Goal: Share content: Share content

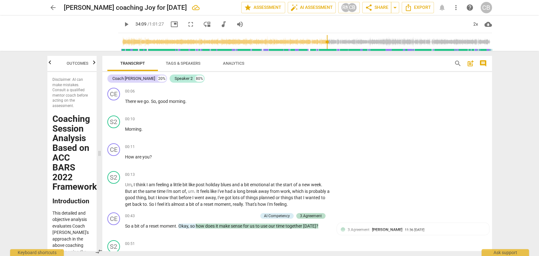
scroll to position [3483, 0]
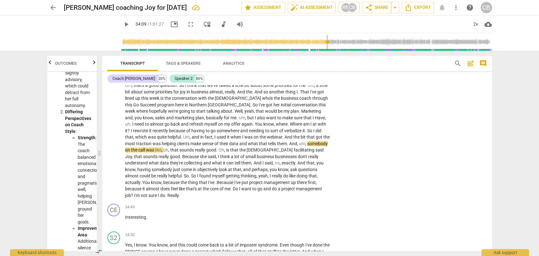
click at [122, 24] on span "play_arrow" at bounding box center [126, 25] width 8 height 8
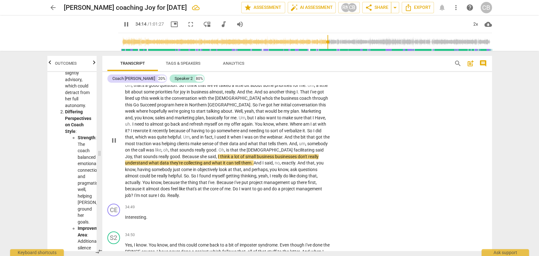
type input "2055"
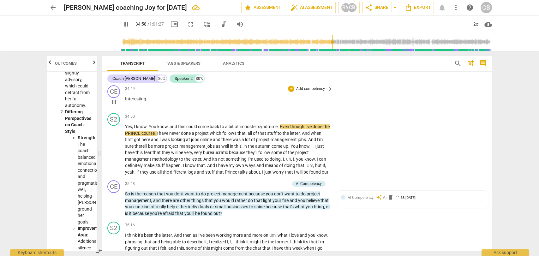
scroll to position [3603, 0]
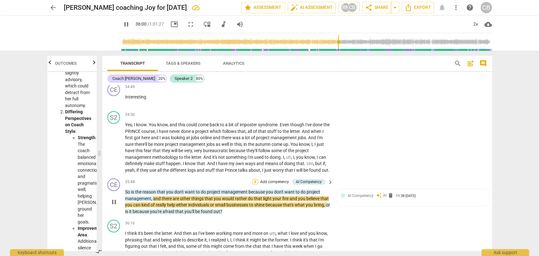
click at [252, 179] on div "+" at bounding box center [255, 182] width 6 height 6
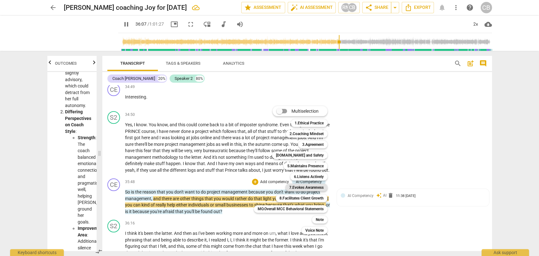
click at [301, 186] on b "7.Evokes Awareness" at bounding box center [306, 188] width 34 height 8
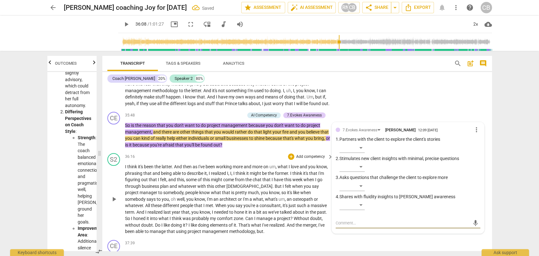
scroll to position [3646, 0]
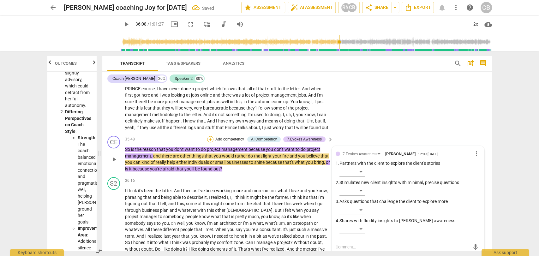
click at [209, 136] on div "+" at bounding box center [210, 139] width 6 height 6
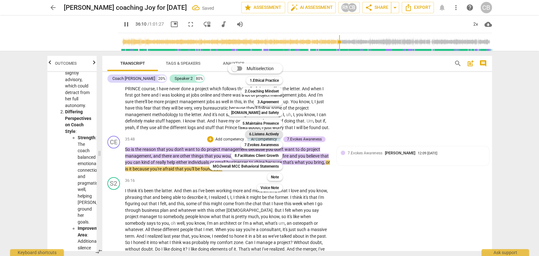
click at [267, 134] on b "6.Listens Actively" at bounding box center [264, 134] width 30 height 8
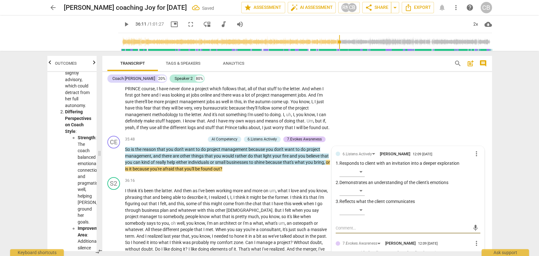
click at [122, 28] on span "play_arrow" at bounding box center [126, 25] width 8 height 8
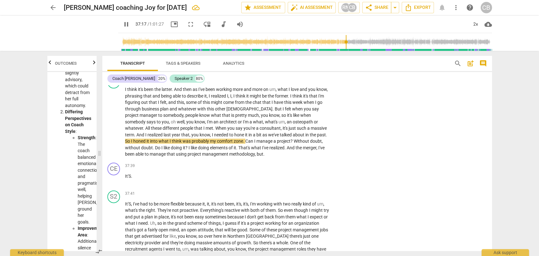
scroll to position [3748, 0]
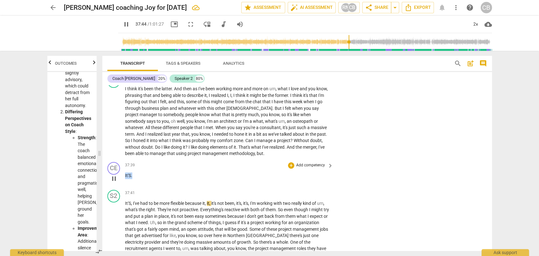
drag, startPoint x: 134, startPoint y: 165, endPoint x: 124, endPoint y: 163, distance: 10.2
click at [124, 163] on div "CE play_arrow pause 37:39 + Add competency keyboard_arrow_right It'S ." at bounding box center [296, 173] width 389 height 28
type input "2266"
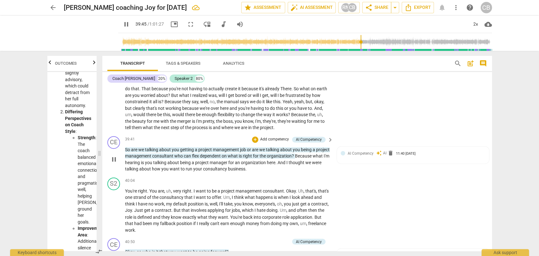
scroll to position [3907, 0]
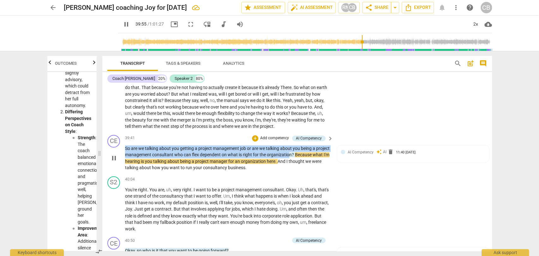
drag, startPoint x: 278, startPoint y: 141, endPoint x: 123, endPoint y: 138, distance: 154.4
click at [123, 138] on div "CE play_arrow pause 39:41 + Add competency AI Competency keyboard_arrow_right S…" at bounding box center [296, 152] width 389 height 41
click at [257, 135] on div "+" at bounding box center [255, 138] width 6 height 6
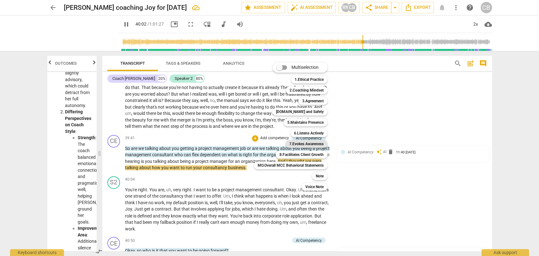
click at [300, 141] on b "7.Evokes Awareness" at bounding box center [306, 144] width 34 height 8
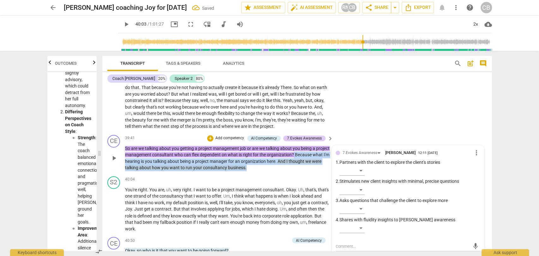
drag, startPoint x: 283, startPoint y: 155, endPoint x: 308, endPoint y: 144, distance: 27.0
click at [308, 145] on p "So are we talking about you getting a project management job or are we talking …" at bounding box center [227, 158] width 205 height 26
click at [209, 135] on div "+" at bounding box center [210, 138] width 6 height 6
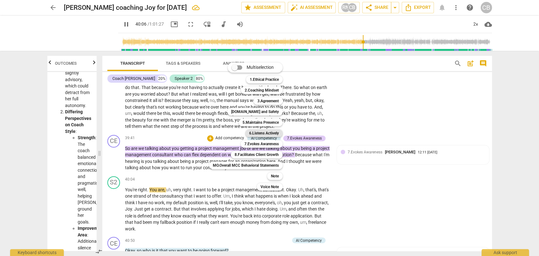
click at [262, 133] on b "6.Listens Actively" at bounding box center [264, 133] width 30 height 8
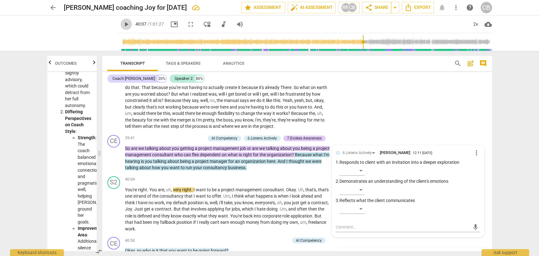
click at [122, 26] on span "play_arrow" at bounding box center [126, 25] width 8 height 8
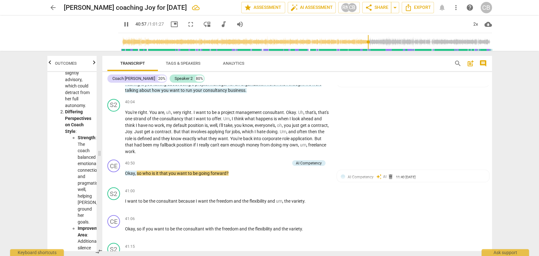
scroll to position [3990, 0]
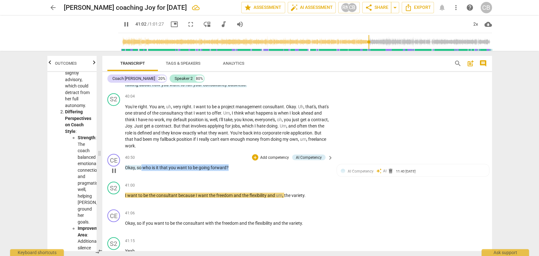
drag, startPoint x: 232, startPoint y: 156, endPoint x: 141, endPoint y: 156, distance: 90.6
click at [141, 164] on p "Okay , so who is it that you want to be going forward ?" at bounding box center [227, 167] width 205 height 7
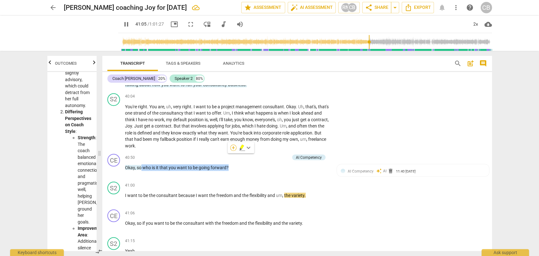
click at [232, 145] on div "+" at bounding box center [233, 148] width 6 height 6
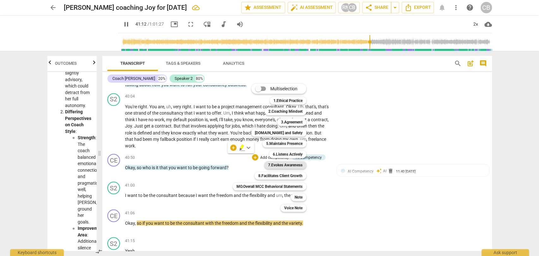
click at [279, 164] on b "7.Evokes Awareness" at bounding box center [285, 165] width 34 height 8
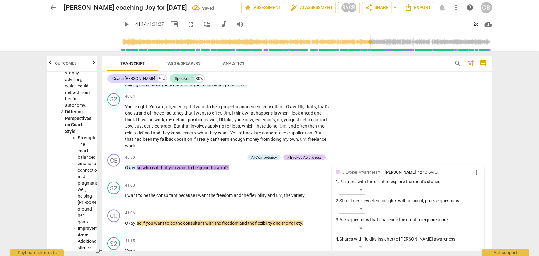
scroll to position [3995, 0]
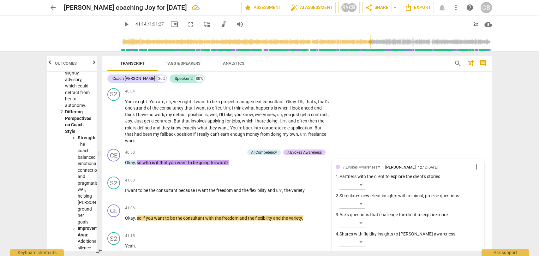
click at [122, 26] on span "play_arrow" at bounding box center [126, 25] width 8 height 8
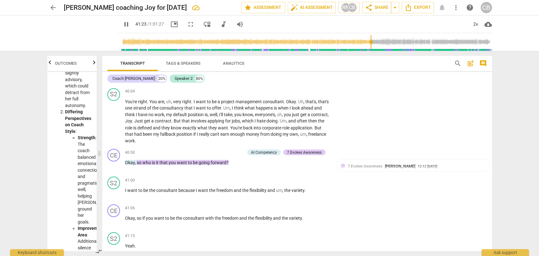
scroll to position [4196, 0]
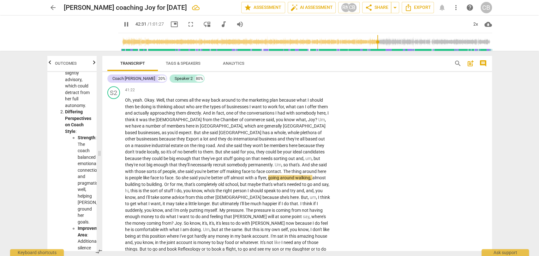
click at [122, 25] on span "pause" at bounding box center [126, 25] width 8 height 8
type input "2552"
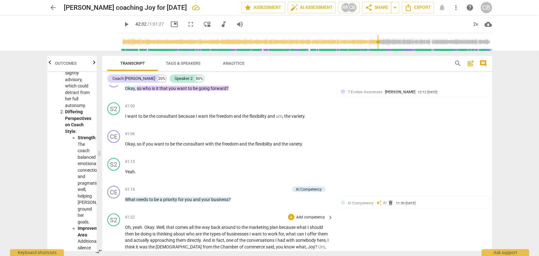
scroll to position [4069, 0]
drag, startPoint x: 140, startPoint y: 156, endPoint x: 125, endPoint y: 156, distance: 15.1
click at [125, 168] on p "Yeah ." at bounding box center [227, 171] width 205 height 7
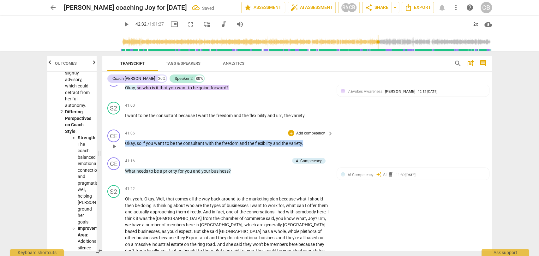
drag, startPoint x: 304, startPoint y: 131, endPoint x: 119, endPoint y: 128, distance: 185.3
click at [119, 128] on div "CE play_arrow pause 41:06 + Add competency keyboard_arrow_right Okay , so if yo…" at bounding box center [296, 141] width 389 height 28
copy p "Okay , so if you want to be the consultant with the freedom and the flexibility…"
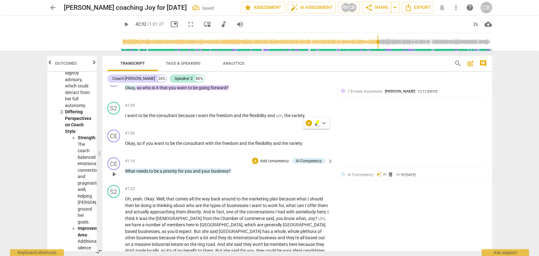
click at [125, 168] on span "What" at bounding box center [130, 170] width 11 height 5
type textarea "Okay, so if you want to be the consultant with the freedom and the flexibility …"
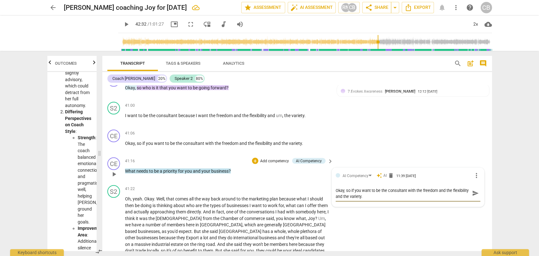
drag, startPoint x: 386, startPoint y: 186, endPoint x: 332, endPoint y: 179, distance: 54.8
click at [332, 179] on div "AI Competency auto_awesome AI delete 11:39 [DATE] more_vert Okay, so if you wan…" at bounding box center [408, 187] width 152 height 39
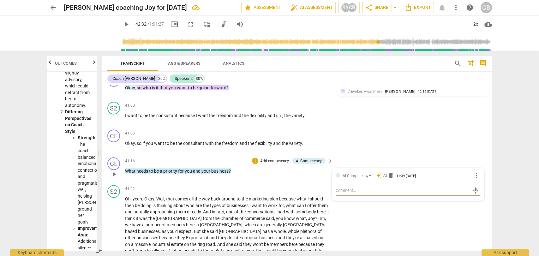
click at [124, 170] on div "play_arrow pause" at bounding box center [117, 174] width 16 height 8
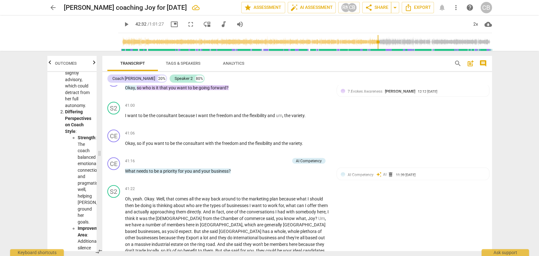
click at [126, 168] on span "What" at bounding box center [130, 170] width 11 height 5
paste textarea "Okay, so if you want to be the consultant with the freedom and the flexibility …"
type input "2477"
type textarea "Okay, so if you want to be the consultant with the freedom and the flexibility …"
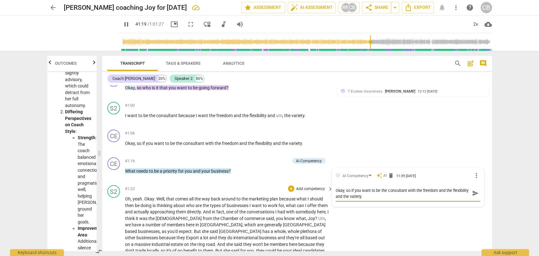
drag, startPoint x: 341, startPoint y: 180, endPoint x: 319, endPoint y: 176, distance: 21.5
click at [319, 176] on div "CE play_arrow pause 00:06 + Add competency keyboard_arrow_right There we go . S…" at bounding box center [296, 168] width 389 height 166
type input "2481"
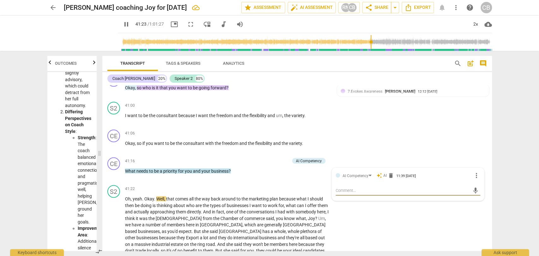
click at [125, 168] on span "What" at bounding box center [130, 170] width 11 height 5
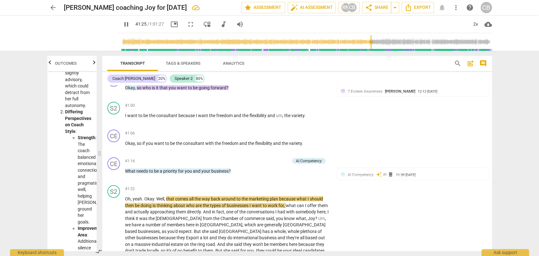
type input "2486"
paste p
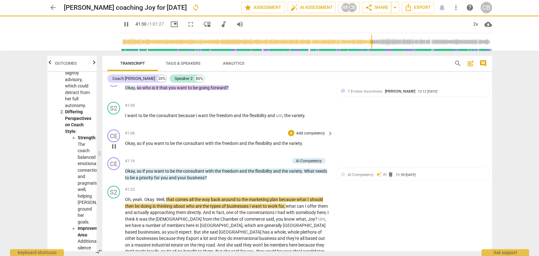
click at [140, 129] on div "41:06 + Add competency keyboard_arrow_right Okay , so if you want to be the con…" at bounding box center [229, 140] width 209 height 23
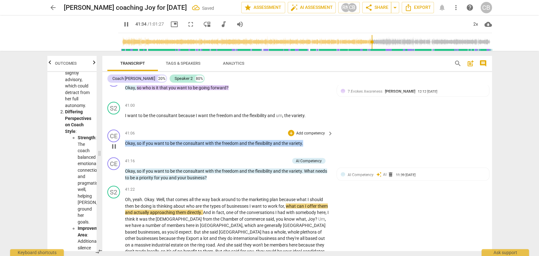
drag, startPoint x: 305, startPoint y: 133, endPoint x: 108, endPoint y: 139, distance: 197.0
click at [108, 139] on div "CE play_arrow pause 41:06 + Add competency keyboard_arrow_right Okay , so if yo…" at bounding box center [296, 141] width 389 height 28
type input "2496"
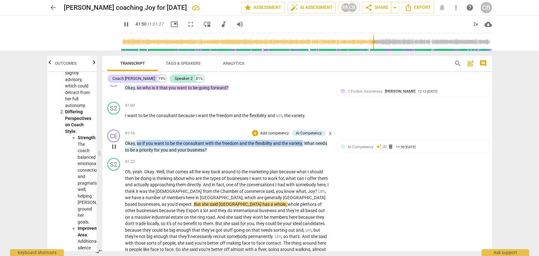
drag, startPoint x: 303, startPoint y: 133, endPoint x: 182, endPoint y: 124, distance: 121.2
click at [136, 140] on p "Okay , so if you want to be the consultant with the freedom and the flexibility…" at bounding box center [227, 146] width 205 height 13
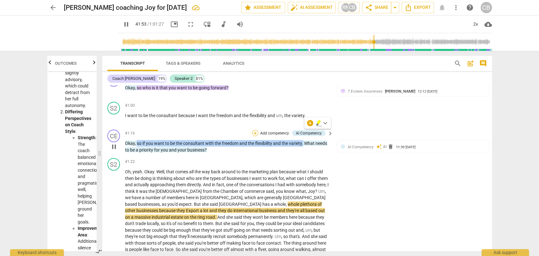
click at [254, 130] on div "+" at bounding box center [255, 133] width 6 height 6
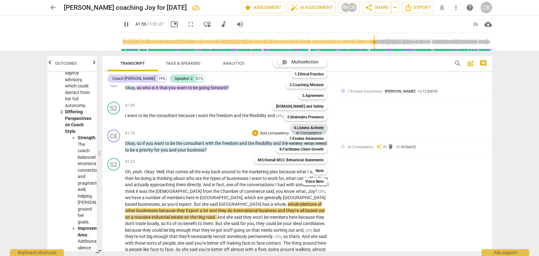
click at [304, 126] on b "6.Listens Actively" at bounding box center [309, 128] width 30 height 8
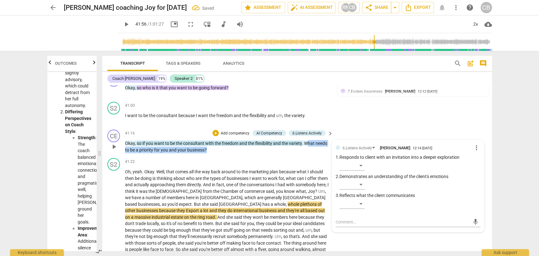
drag, startPoint x: 239, startPoint y: 137, endPoint x: 306, endPoint y: 129, distance: 67.7
click at [306, 140] on p "Okay , so if you want to be the consultant with the freedom and the flexibility…" at bounding box center [227, 146] width 205 height 13
click at [212, 129] on div "+" at bounding box center [212, 130] width 6 height 6
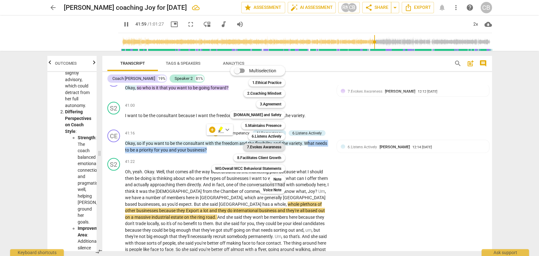
click at [255, 147] on b "7.Evokes Awareness" at bounding box center [264, 147] width 34 height 8
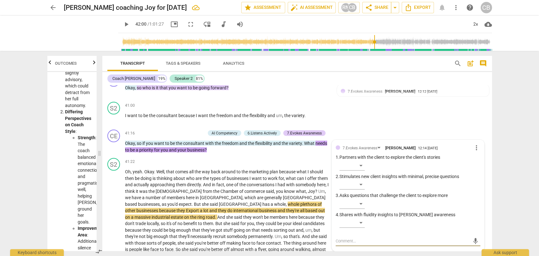
click at [122, 22] on span "play_arrow" at bounding box center [126, 25] width 8 height 8
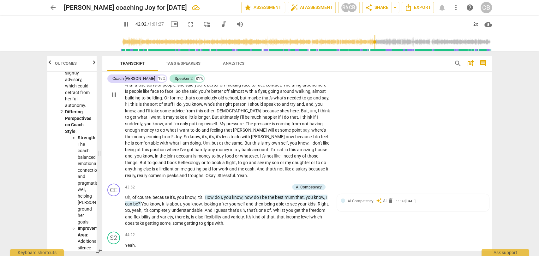
scroll to position [4228, 0]
click at [255, 184] on div "+" at bounding box center [255, 187] width 6 height 6
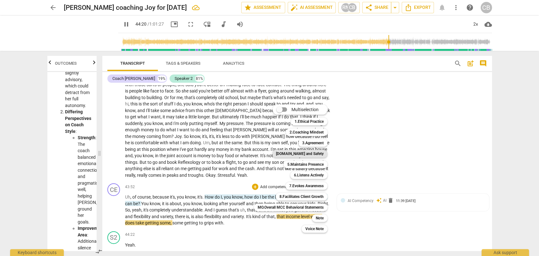
click at [314, 153] on b "[DOMAIN_NAME] and Safety" at bounding box center [300, 154] width 48 height 8
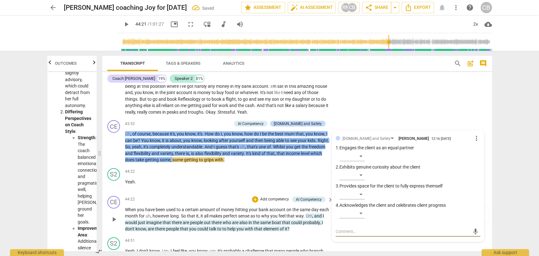
scroll to position [4289, 0]
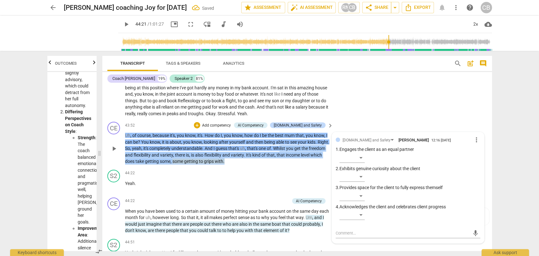
drag, startPoint x: 257, startPoint y: 145, endPoint x: 293, endPoint y: 128, distance: 39.8
click at [293, 132] on p "Uh , of course , because it's , you know , it's . How do I , you know , how do …" at bounding box center [227, 148] width 205 height 33
click at [200, 122] on div "+" at bounding box center [197, 125] width 6 height 6
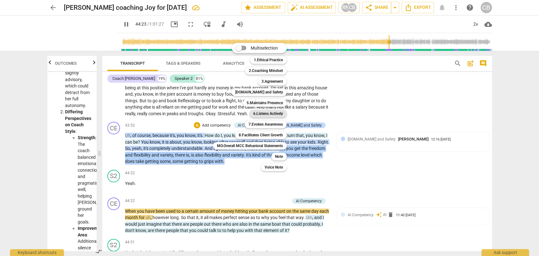
click at [276, 113] on b "6.Listens Actively" at bounding box center [268, 114] width 30 height 8
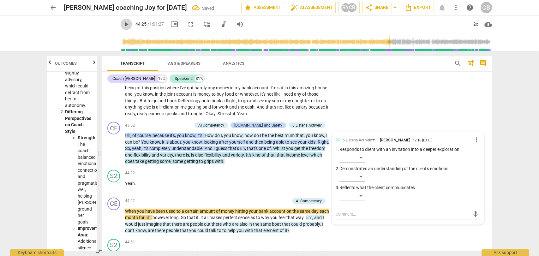
click at [122, 26] on span "play_arrow" at bounding box center [126, 25] width 8 height 8
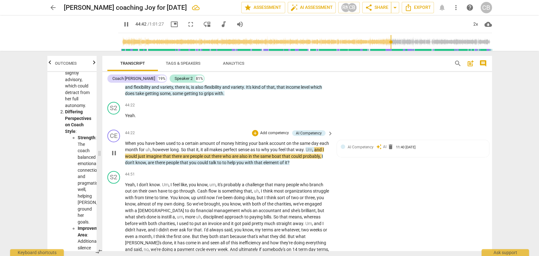
scroll to position [4365, 0]
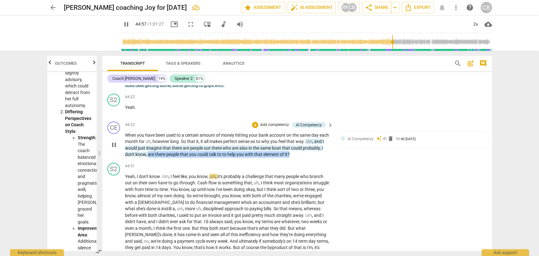
drag, startPoint x: 312, startPoint y: 138, endPoint x: 168, endPoint y: 136, distance: 144.5
click at [168, 136] on p "When you have been used to a certain amount of money hitting your bank account …" at bounding box center [227, 145] width 205 height 26
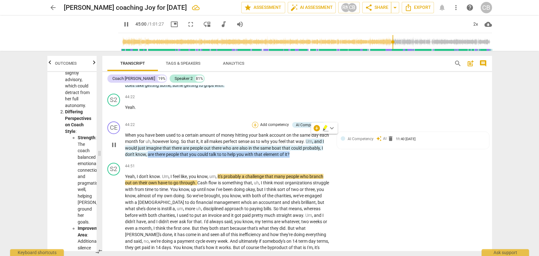
click at [255, 122] on div "+" at bounding box center [255, 125] width 6 height 6
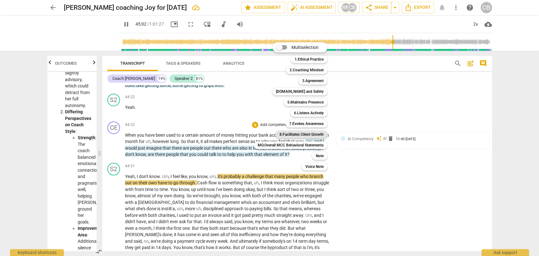
click at [293, 133] on b "8.Facilitates Client Growth" at bounding box center [301, 135] width 44 height 8
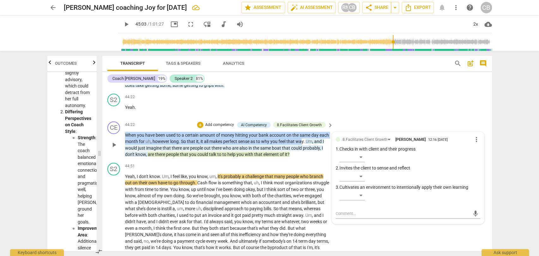
drag, startPoint x: 313, startPoint y: 122, endPoint x: 192, endPoint y: 104, distance: 122.5
click at [111, 119] on div "CE play_arrow pause 44:22 + Add competency AI Competency 8.Facilitates Client G…" at bounding box center [296, 139] width 389 height 41
click at [200, 122] on div "+" at bounding box center [200, 125] width 6 height 6
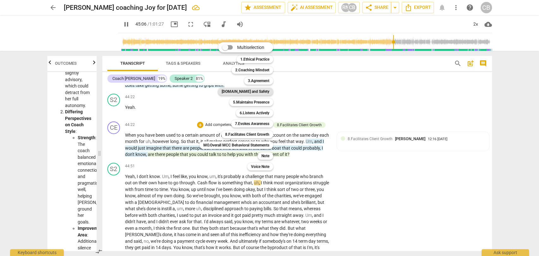
click at [265, 90] on b "[DOMAIN_NAME] and Safety" at bounding box center [246, 92] width 48 height 8
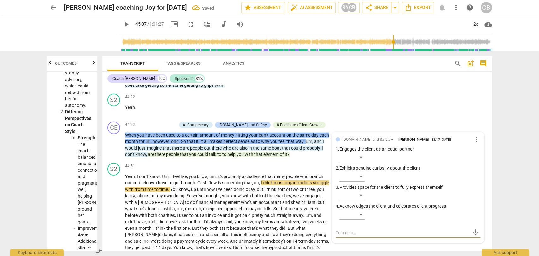
click at [122, 26] on span "play_arrow" at bounding box center [126, 25] width 8 height 8
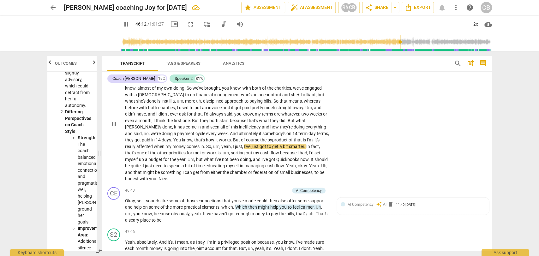
scroll to position [4474, 0]
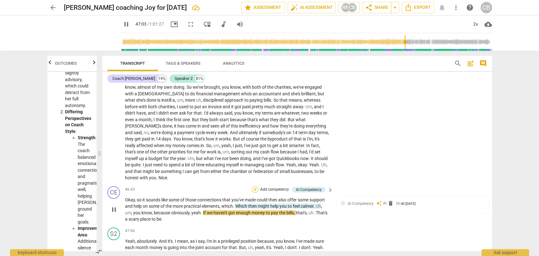
click at [254, 187] on div "+" at bounding box center [255, 190] width 6 height 6
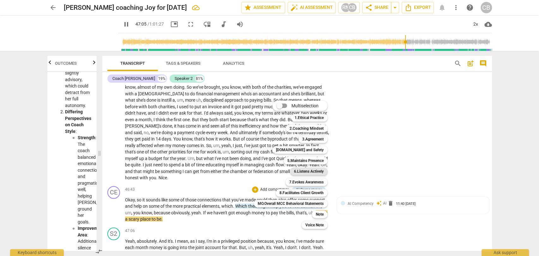
click at [301, 169] on b "6.Listens Actively" at bounding box center [309, 172] width 30 height 8
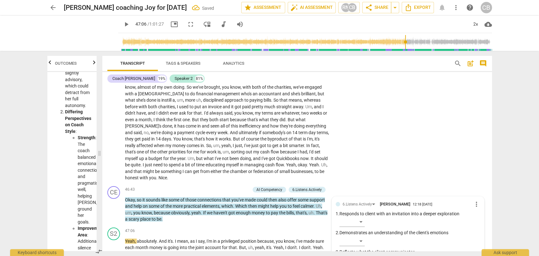
scroll to position [4559, 0]
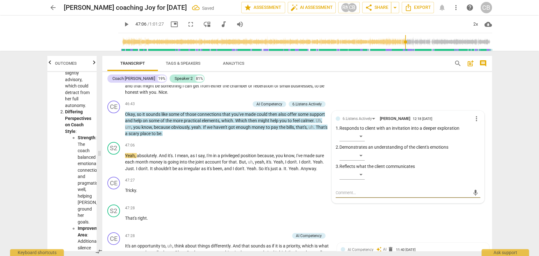
click at [122, 27] on span "play_arrow" at bounding box center [126, 25] width 8 height 8
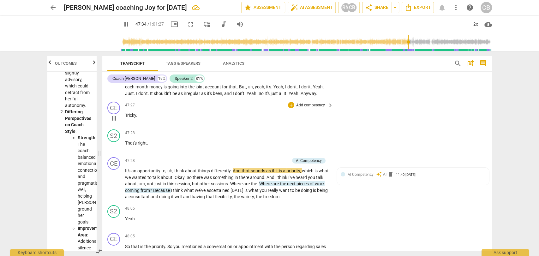
scroll to position [4638, 0]
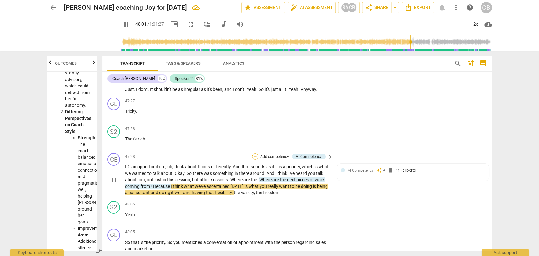
click at [254, 153] on div "+" at bounding box center [255, 156] width 6 height 6
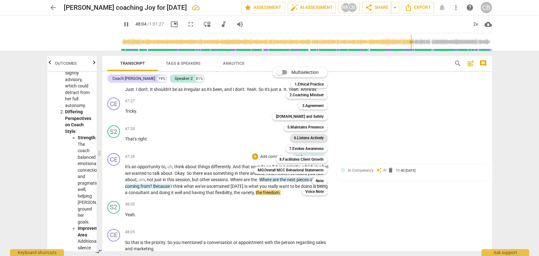
click at [304, 136] on b "6.Listens Actively" at bounding box center [309, 138] width 30 height 8
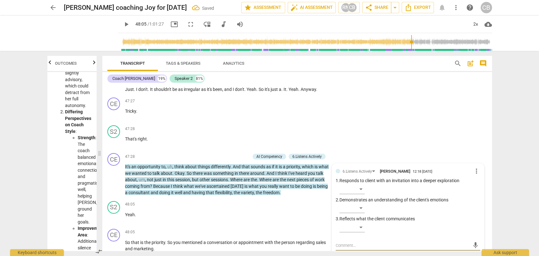
click at [122, 26] on span "play_arrow" at bounding box center [126, 25] width 8 height 8
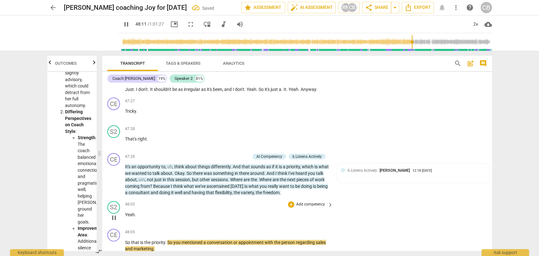
scroll to position [4721, 0]
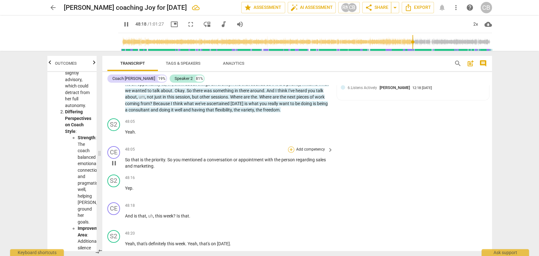
click at [289, 146] on div "+" at bounding box center [291, 149] width 6 height 6
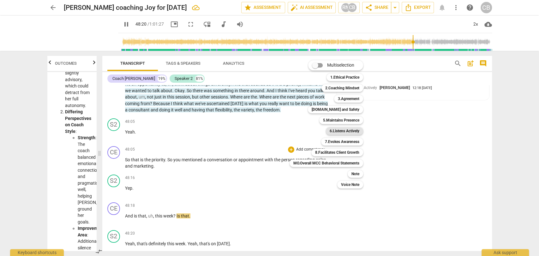
click at [338, 130] on b "6.Listens Actively" at bounding box center [344, 131] width 30 height 8
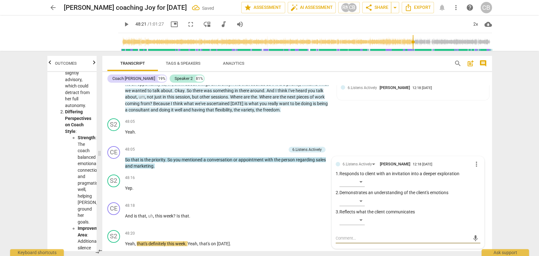
scroll to position [4745, 0]
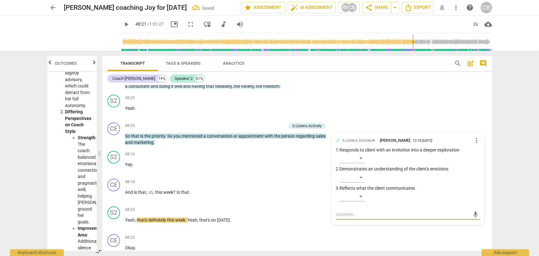
click at [122, 27] on span "play_arrow" at bounding box center [126, 25] width 8 height 8
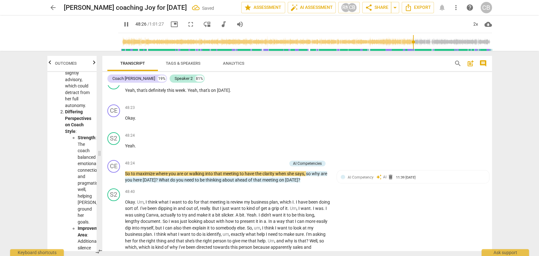
scroll to position [4877, 0]
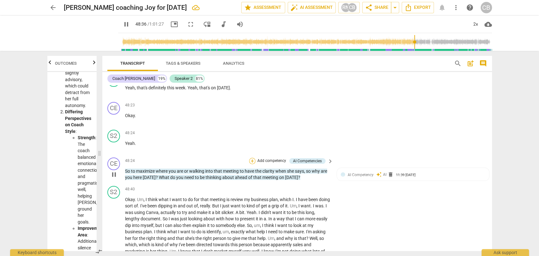
click at [252, 158] on div "+" at bounding box center [252, 161] width 6 height 6
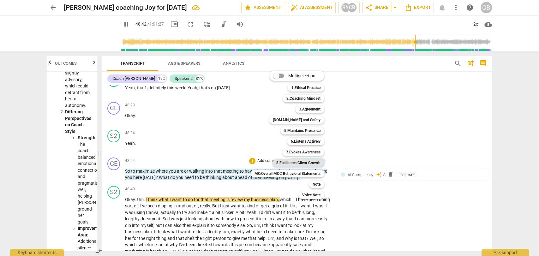
click at [291, 161] on b "8.Facilitates Client Growth" at bounding box center [298, 163] width 44 height 8
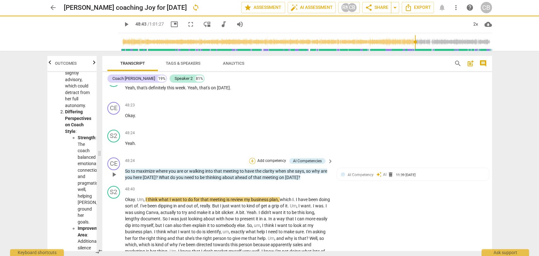
click at [251, 158] on div "+" at bounding box center [252, 161] width 6 height 6
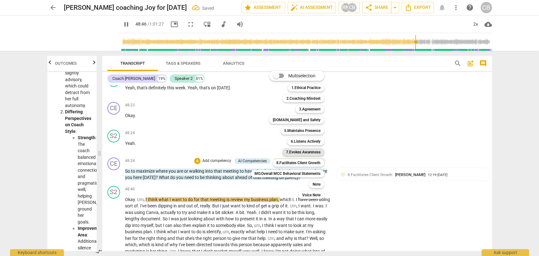
click at [293, 151] on b "7.Evokes Awareness" at bounding box center [303, 152] width 34 height 8
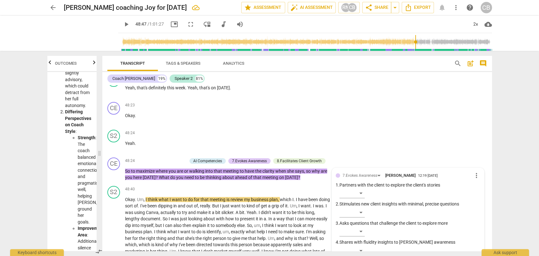
click at [122, 23] on span "play_arrow" at bounding box center [126, 25] width 8 height 8
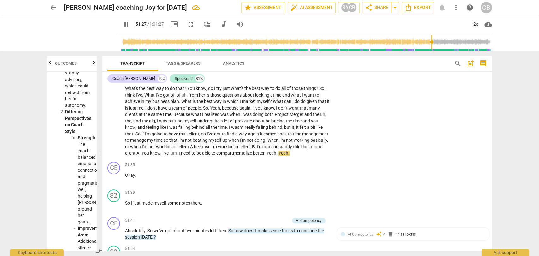
scroll to position [5073, 0]
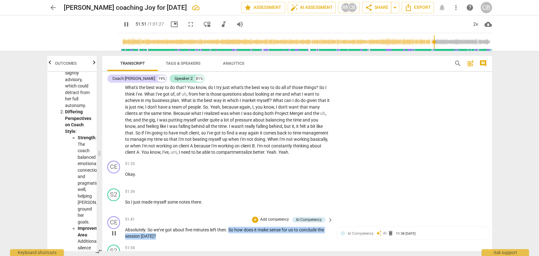
drag, startPoint x: 222, startPoint y: 217, endPoint x: 251, endPoint y: 205, distance: 31.0
click at [229, 227] on p "Absolutely . So we've got about five minutes left then . So how does it make se…" at bounding box center [227, 233] width 205 height 13
click at [254, 216] on div "+" at bounding box center [255, 219] width 6 height 6
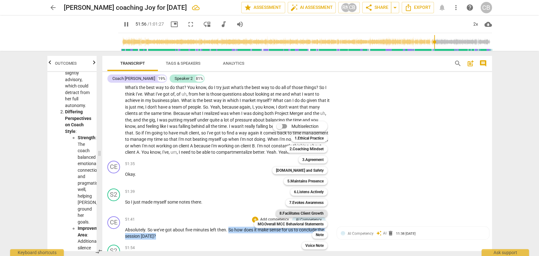
click at [308, 213] on b "8.Facilitates Client Growth" at bounding box center [301, 214] width 44 height 8
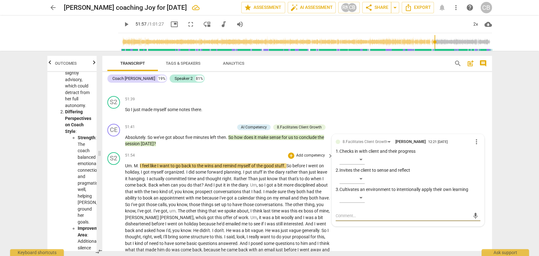
scroll to position [5163, 0]
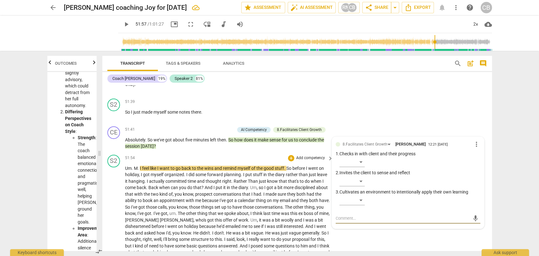
click at [122, 23] on span "play_arrow" at bounding box center [126, 25] width 8 height 8
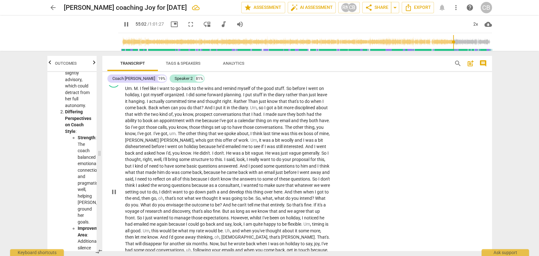
scroll to position [5411, 0]
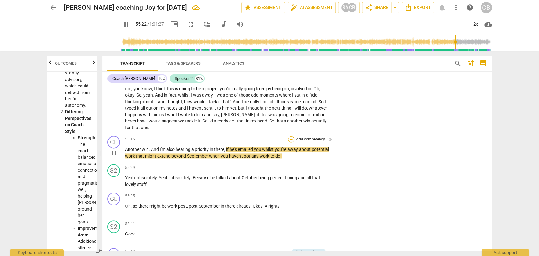
click at [289, 136] on div "+" at bounding box center [291, 139] width 6 height 6
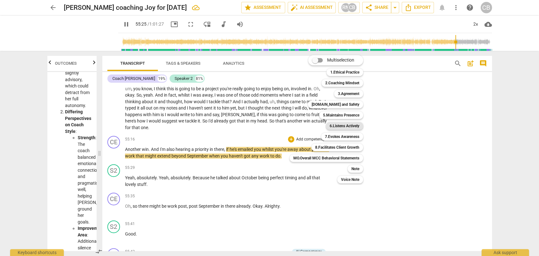
click at [336, 126] on b "6.Listens Actively" at bounding box center [344, 126] width 30 height 8
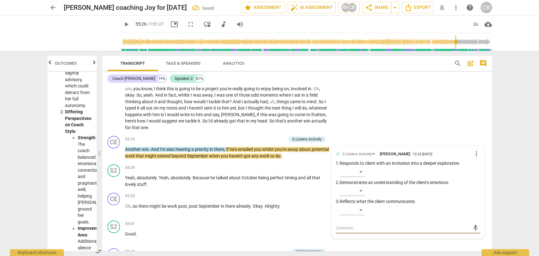
click at [122, 23] on span "play_arrow" at bounding box center [126, 25] width 8 height 8
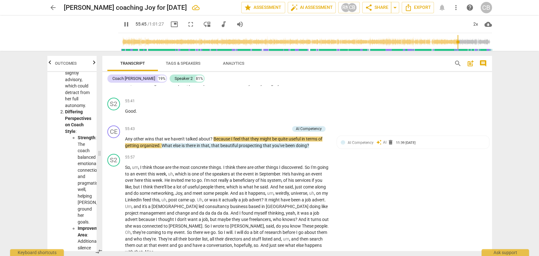
scroll to position [5534, 0]
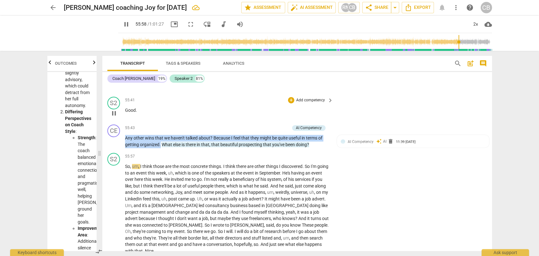
drag, startPoint x: 159, startPoint y: 123, endPoint x: 304, endPoint y: 97, distance: 146.9
click at [124, 122] on div "CE play_arrow pause 55:43 + Add competency AI Competency keyboard_arrow_right A…" at bounding box center [296, 136] width 389 height 28
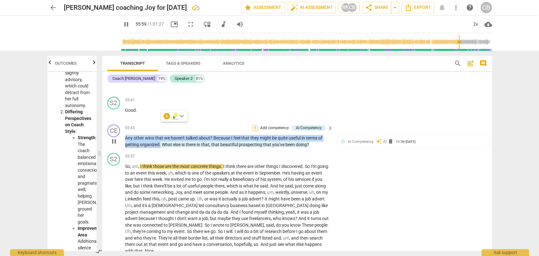
click at [254, 125] on div "+" at bounding box center [255, 128] width 6 height 6
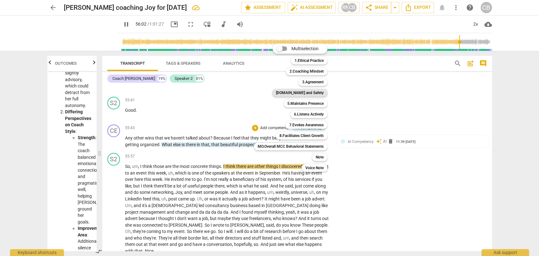
click at [302, 92] on b "[DOMAIN_NAME] and Safety" at bounding box center [300, 93] width 48 height 8
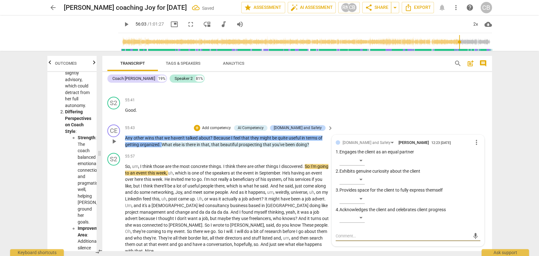
drag, startPoint x: 313, startPoint y: 124, endPoint x: 161, endPoint y: 123, distance: 152.1
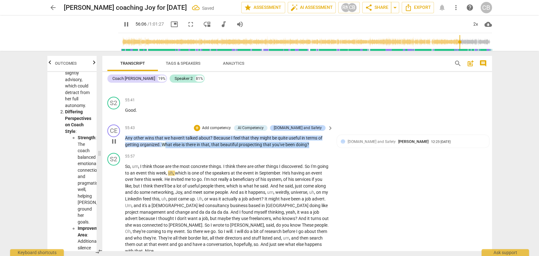
drag, startPoint x: 164, startPoint y: 123, endPoint x: 313, endPoint y: 125, distance: 149.0
click at [313, 135] on p "Any other wins that we haven't talked about ? Because I feel that they might be…" at bounding box center [227, 141] width 205 height 13
click at [200, 125] on div "+" at bounding box center [197, 128] width 6 height 6
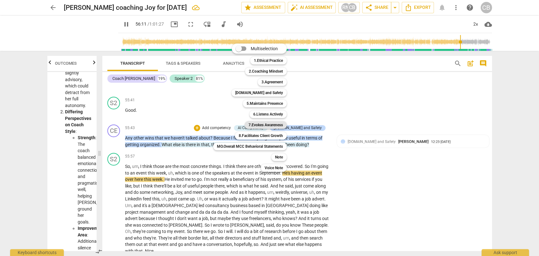
click at [258, 124] on b "7.Evokes Awareness" at bounding box center [265, 125] width 34 height 8
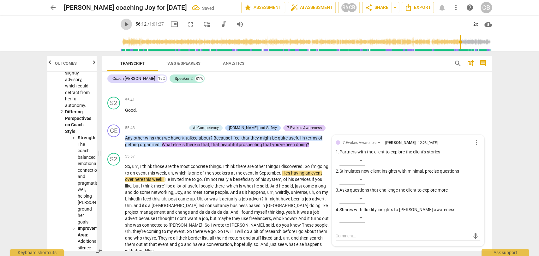
click at [122, 25] on span "play_arrow" at bounding box center [126, 25] width 8 height 8
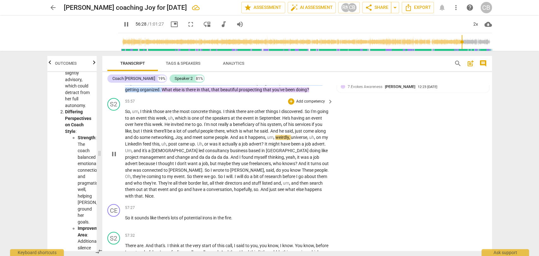
scroll to position [5615, 0]
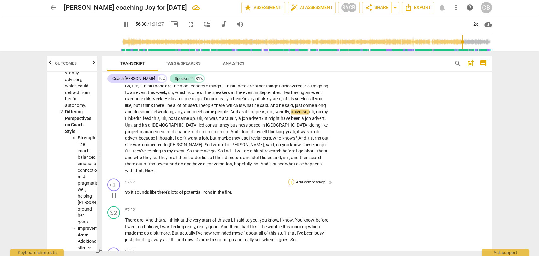
click at [289, 179] on div "+" at bounding box center [291, 182] width 6 height 6
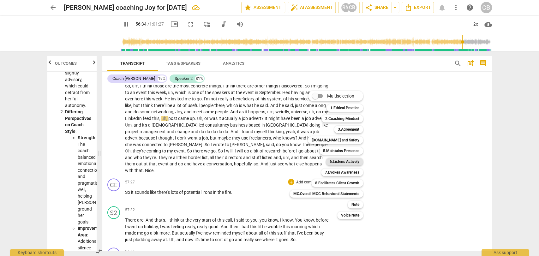
click at [333, 163] on b "6.Listens Actively" at bounding box center [344, 162] width 30 height 8
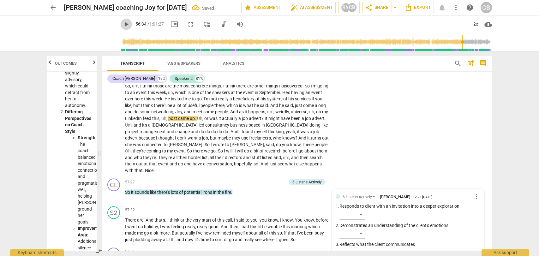
click at [122, 27] on span "play_arrow" at bounding box center [126, 25] width 8 height 8
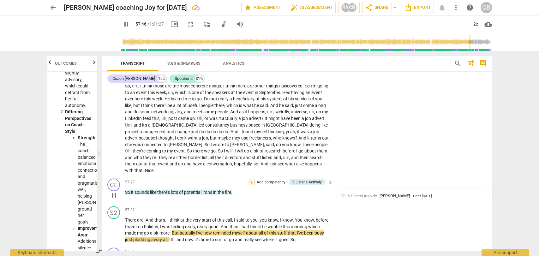
click at [252, 179] on div "+" at bounding box center [251, 182] width 6 height 6
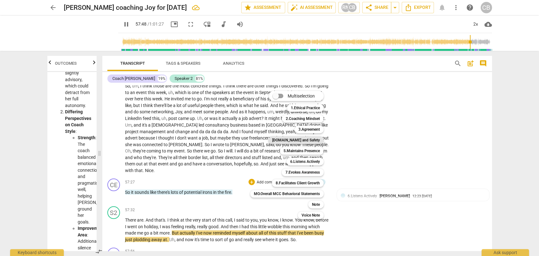
click at [298, 138] on b "[DOMAIN_NAME] and Safety" at bounding box center [296, 140] width 48 height 8
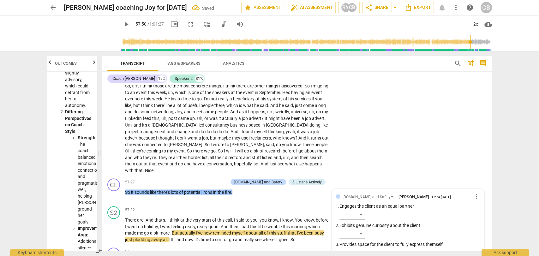
scroll to position [5710, 0]
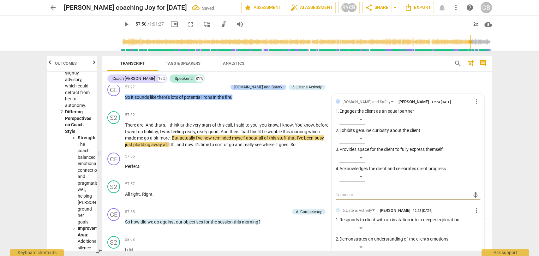
click at [122, 24] on span "play_arrow" at bounding box center [126, 25] width 8 height 8
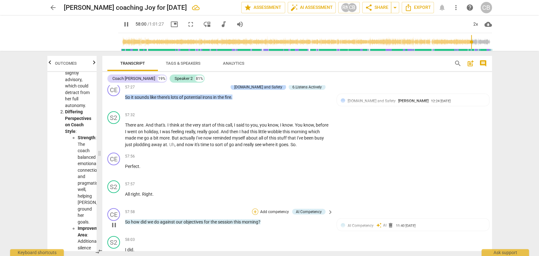
click at [254, 208] on div "+" at bounding box center [255, 211] width 6 height 6
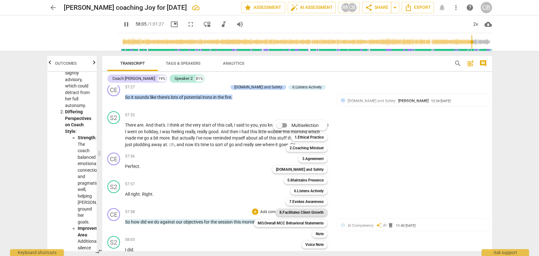
click at [299, 212] on b "8.Facilitates Client Growth" at bounding box center [301, 213] width 44 height 8
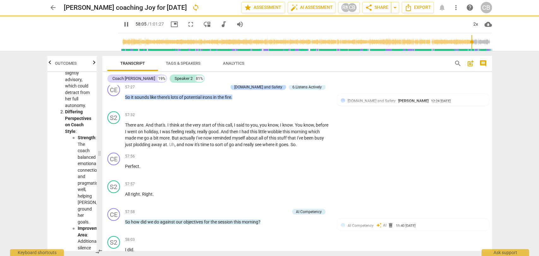
type input "3487"
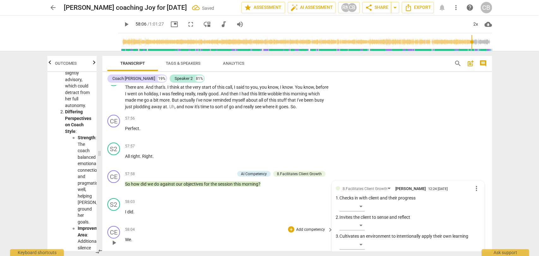
scroll to position [5747, 0]
drag, startPoint x: 155, startPoint y: 129, endPoint x: 123, endPoint y: 129, distance: 32.5
click at [123, 140] on div "S2 play_arrow pause 57:57 + Add competency keyboard_arrow_right All right . Rig…" at bounding box center [296, 154] width 389 height 28
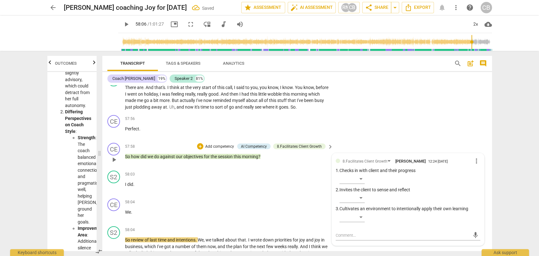
click at [126, 154] on span "So" at bounding box center [128, 156] width 6 height 5
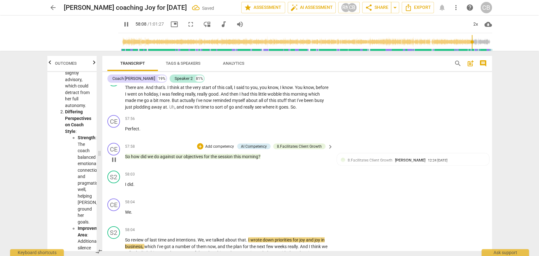
type input "3489"
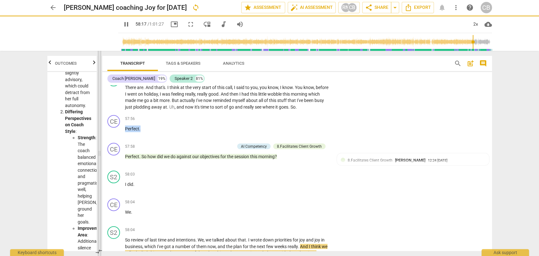
drag, startPoint x: 142, startPoint y: 102, endPoint x: 98, endPoint y: 102, distance: 44.2
click at [98, 102] on div "Outcomes Bars AI Assessment New Scores Disclaimer: AI can make mistakes. Consul…" at bounding box center [269, 153] width 454 height 205
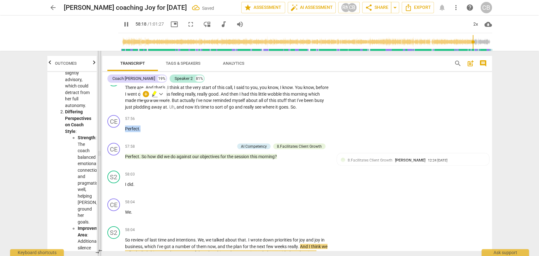
type input "3499"
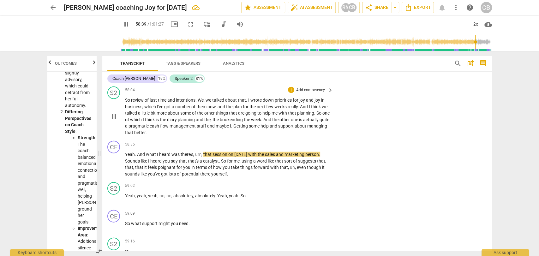
scroll to position [5859, 0]
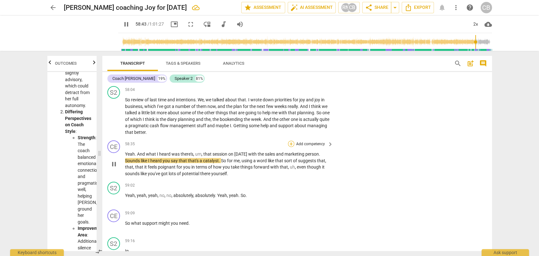
click at [290, 141] on div "+" at bounding box center [291, 144] width 6 height 6
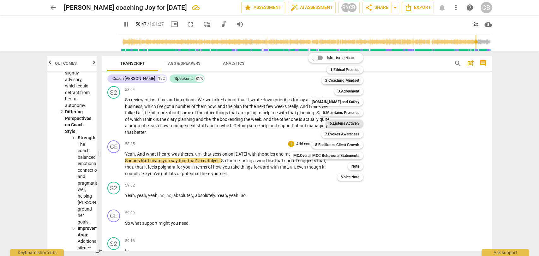
click at [336, 122] on b "6.Listens Actively" at bounding box center [344, 124] width 30 height 8
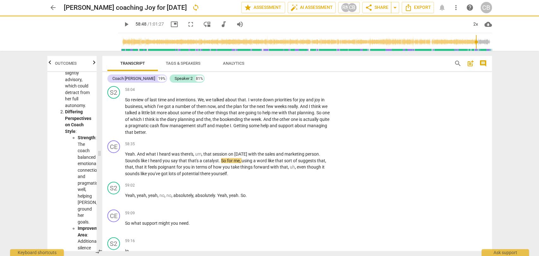
click at [122, 23] on span "play_arrow" at bounding box center [126, 25] width 8 height 8
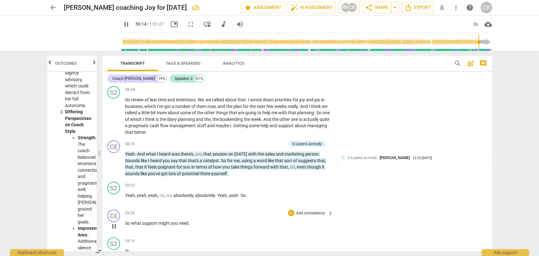
click at [191, 220] on p "So what support might you need ." at bounding box center [227, 223] width 205 height 7
type input "3556"
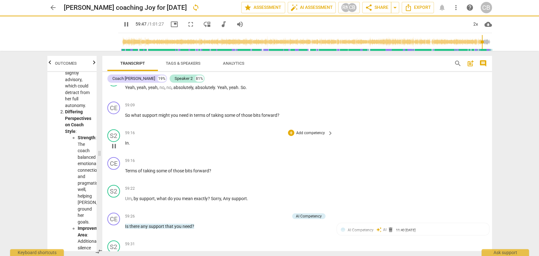
click at [240, 129] on div "59:16 + Add competency keyboard_arrow_right In ." at bounding box center [229, 140] width 209 height 23
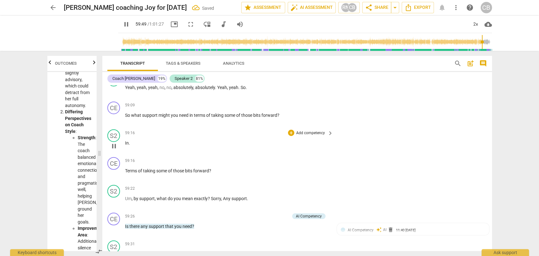
scroll to position [5930, 0]
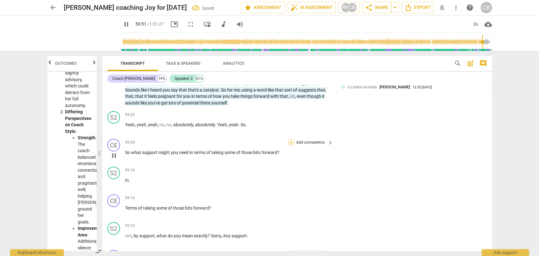
click at [289, 139] on div "+" at bounding box center [291, 142] width 6 height 6
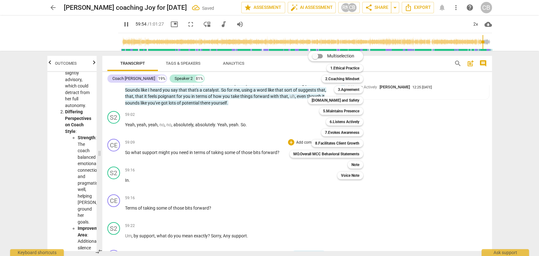
click at [324, 143] on b "8.Facilitates Client Growth" at bounding box center [337, 143] width 44 height 8
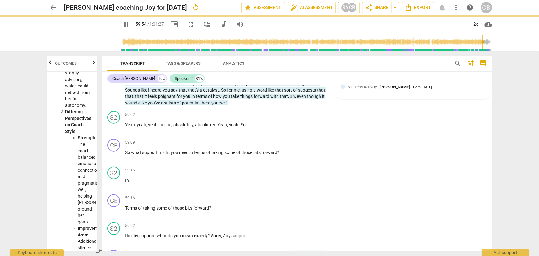
type input "3596"
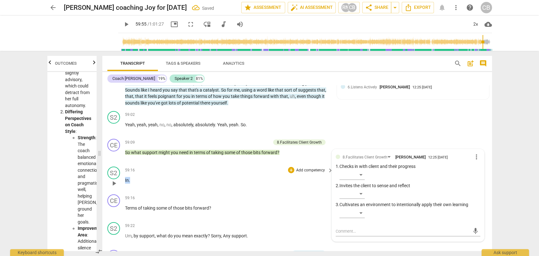
drag, startPoint x: 133, startPoint y: 151, endPoint x: 119, endPoint y: 151, distance: 14.2
click at [119, 164] on div "S2 play_arrow pause 59:16 + Add competency keyboard_arrow_right In ." at bounding box center [296, 178] width 389 height 28
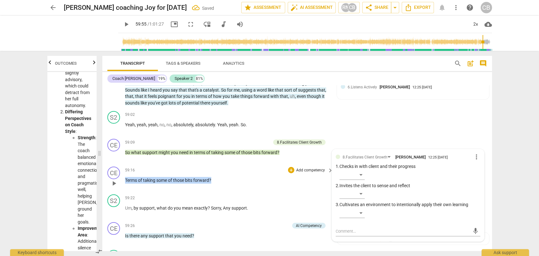
drag, startPoint x: 219, startPoint y: 152, endPoint x: 119, endPoint y: 155, distance: 99.7
click at [119, 164] on div "CE play_arrow pause 59:16 + Add competency keyboard_arrow_right Terms of taking…" at bounding box center [296, 178] width 389 height 28
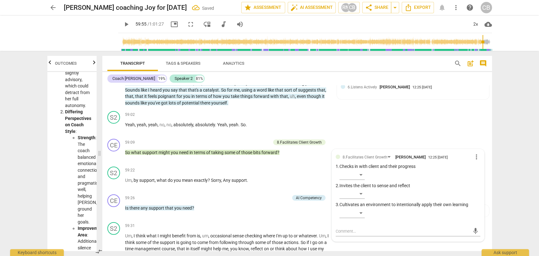
click at [122, 24] on span "play_arrow" at bounding box center [126, 25] width 8 height 8
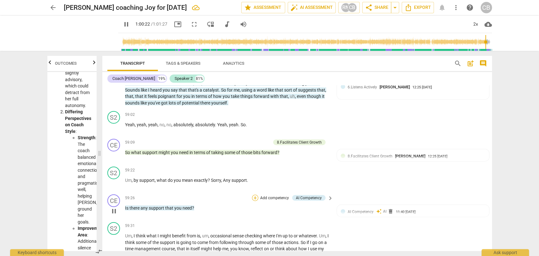
click at [255, 195] on div "+" at bounding box center [255, 198] width 6 height 6
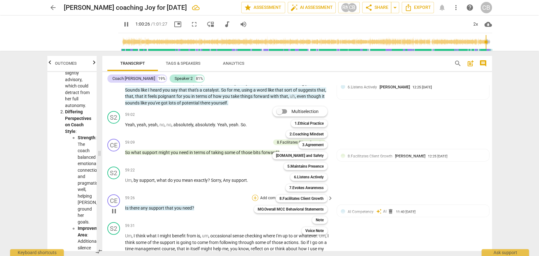
scroll to position [6102, 0]
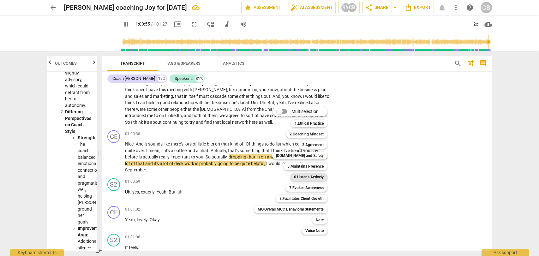
click at [305, 175] on b "6.Listens Actively" at bounding box center [309, 177] width 30 height 8
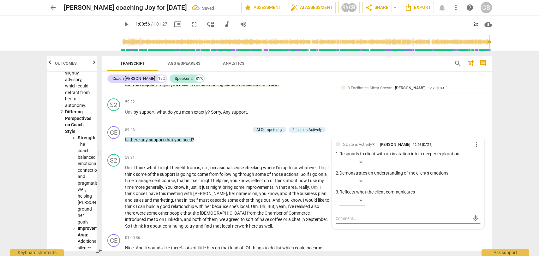
scroll to position [5941, 0]
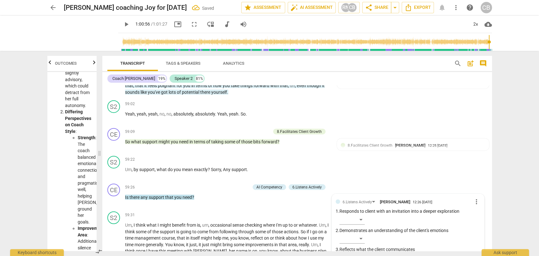
click at [122, 23] on span "play_arrow" at bounding box center [126, 25] width 8 height 8
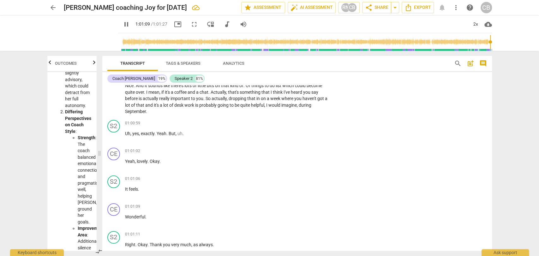
scroll to position [6200, 0]
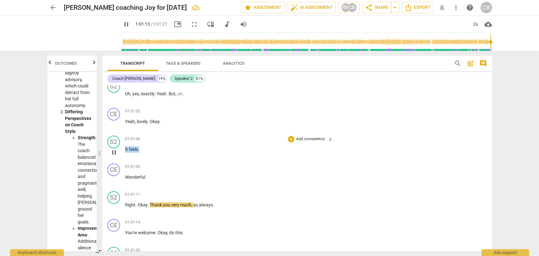
drag, startPoint x: 142, startPoint y: 120, endPoint x: 114, endPoint y: 120, distance: 27.8
click at [114, 133] on div "S2 play_arrow pause 01:01:06 + Add competency keyboard_arrow_right It feels ." at bounding box center [296, 147] width 389 height 28
type input "3675"
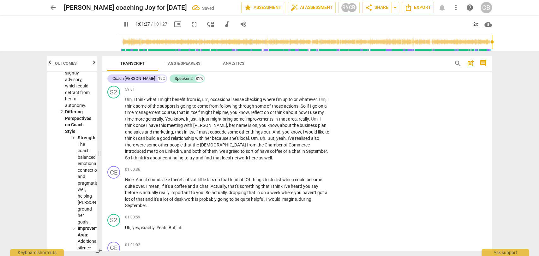
scroll to position [6065, 0]
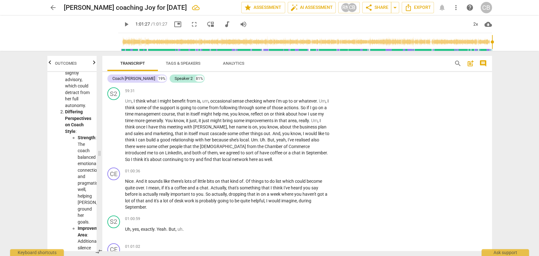
type input "3687"
click at [288, 168] on div "+" at bounding box center [291, 171] width 6 height 6
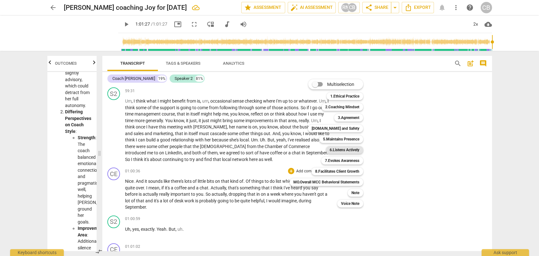
click at [346, 150] on b "6.Listens Actively" at bounding box center [344, 150] width 30 height 8
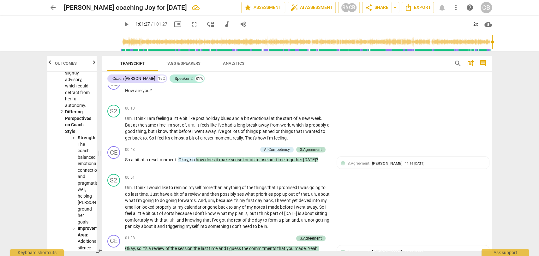
scroll to position [0, 0]
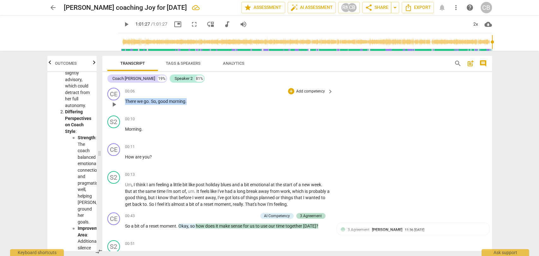
drag, startPoint x: 189, startPoint y: 100, endPoint x: 222, endPoint y: 91, distance: 34.6
click at [118, 99] on div "CE play_arrow pause 00:06 + Add competency keyboard_arrow_right There we go . S…" at bounding box center [296, 99] width 389 height 28
click at [289, 92] on div "+" at bounding box center [291, 91] width 6 height 6
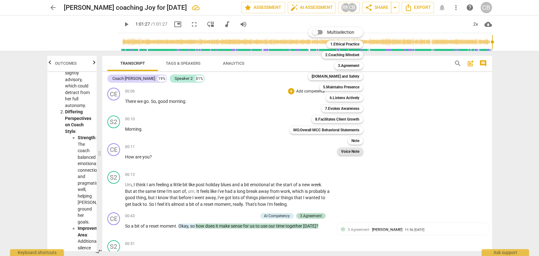
click at [352, 152] on b "Voice Note" at bounding box center [350, 152] width 18 height 8
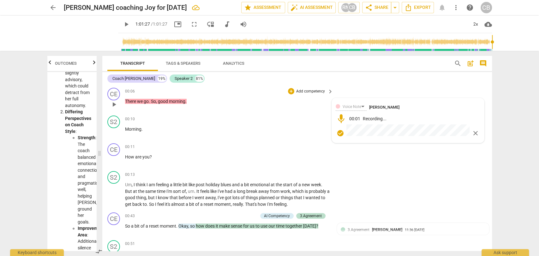
click at [338, 134] on span "check_circle" at bounding box center [340, 133] width 8 height 8
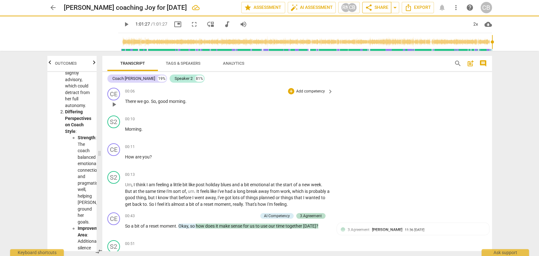
click at [370, 8] on span "share" at bounding box center [369, 8] width 8 height 8
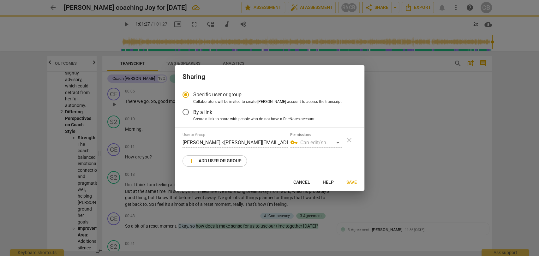
radio input "false"
click at [187, 112] on input "By a link" at bounding box center [185, 111] width 15 height 15
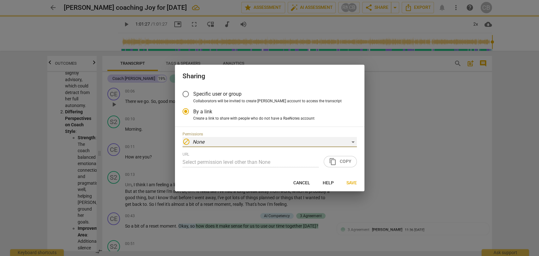
click at [215, 145] on div "block None" at bounding box center [269, 142] width 174 height 10
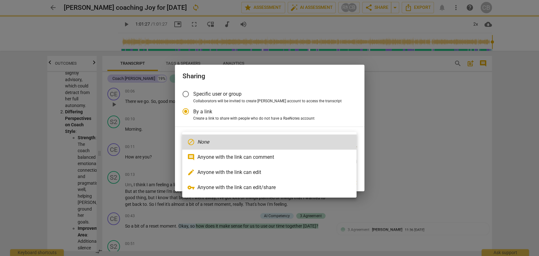
click at [269, 188] on li "vpn_key Anyone with the link can edit/share" at bounding box center [269, 187] width 174 height 15
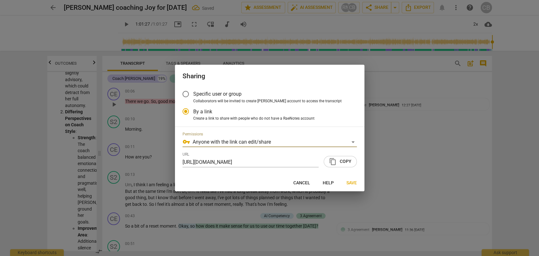
radio input "false"
type input "[URL][DOMAIN_NAME]"
click at [341, 163] on span "content_copy Copy" at bounding box center [340, 162] width 22 height 8
click at [353, 182] on span "Save" at bounding box center [351, 183] width 10 height 6
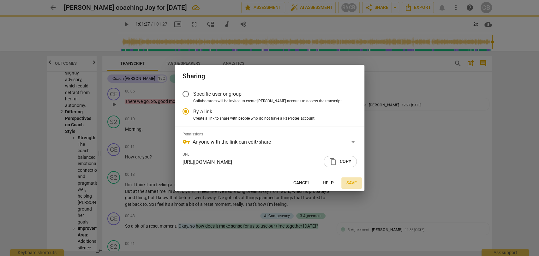
click at [351, 184] on span "Save" at bounding box center [351, 183] width 10 height 6
type input "3687"
radio input "false"
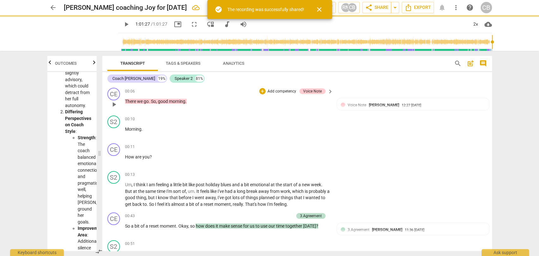
type input "3687"
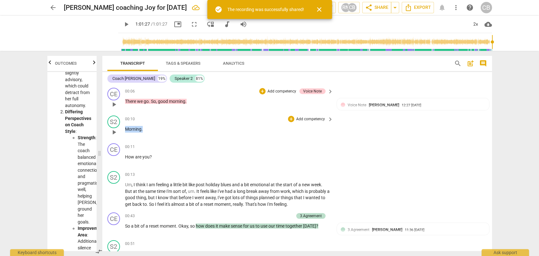
drag, startPoint x: 144, startPoint y: 129, endPoint x: 188, endPoint y: 118, distance: 46.2
click at [103, 124] on div "S2 play_arrow pause 00:10 + Add competency keyboard_arrow_right Morning ." at bounding box center [296, 127] width 389 height 28
click at [290, 119] on div "+" at bounding box center [291, 119] width 6 height 6
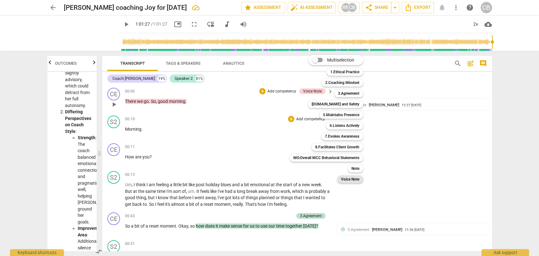
click at [355, 181] on b "Voice Note" at bounding box center [350, 179] width 18 height 8
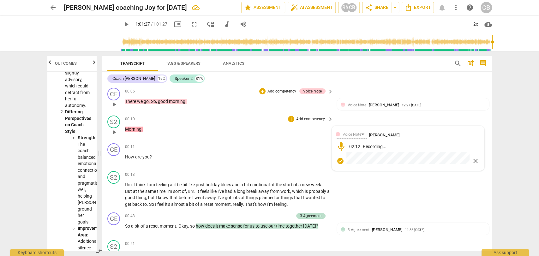
click at [338, 160] on span "check_circle" at bounding box center [340, 161] width 8 height 8
